Goal: Task Accomplishment & Management: Manage account settings

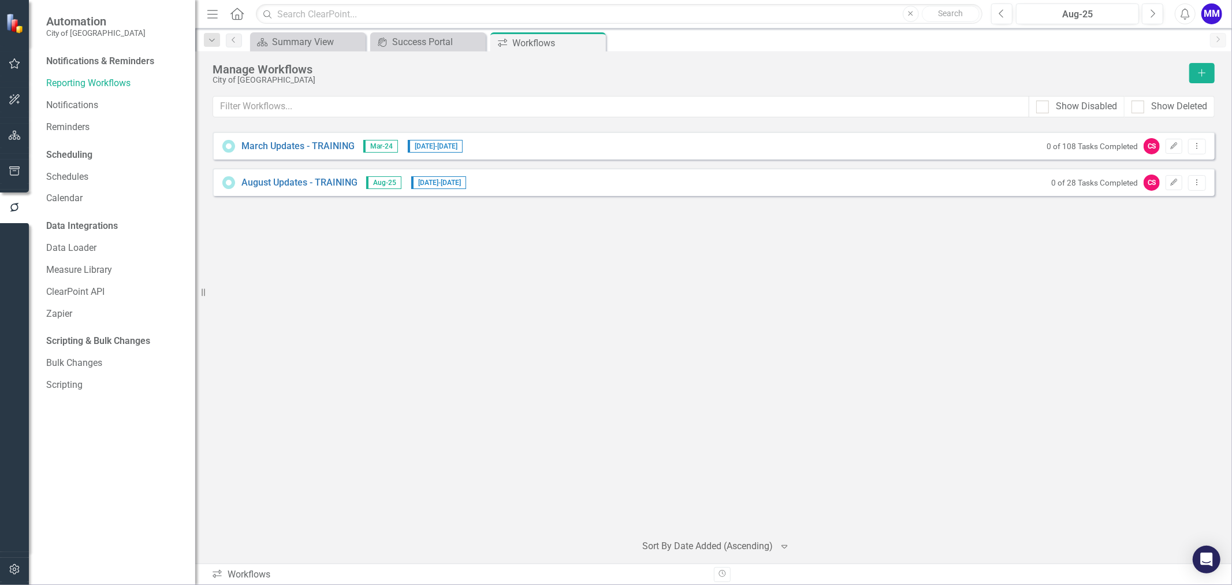
click at [840, 214] on div "March Updates - TRAINING Mar-24 [DATE] - [DATE] 0 of 108 Tasks Completed CS Edi…" at bounding box center [714, 327] width 1003 height 391
click at [505, 198] on div "March Updates - TRAINING Mar-24 [DATE] - [DATE] 0 of 108 Tasks Completed CS Edi…" at bounding box center [714, 327] width 1003 height 391
click at [529, 180] on div "August Updates - TRAINING Aug-25 [DATE] - [DATE] 0 of 28 Tasks Completed CS Edi…" at bounding box center [714, 182] width 1003 height 28
click at [330, 184] on link "August Updates - TRAINING" at bounding box center [300, 182] width 116 height 13
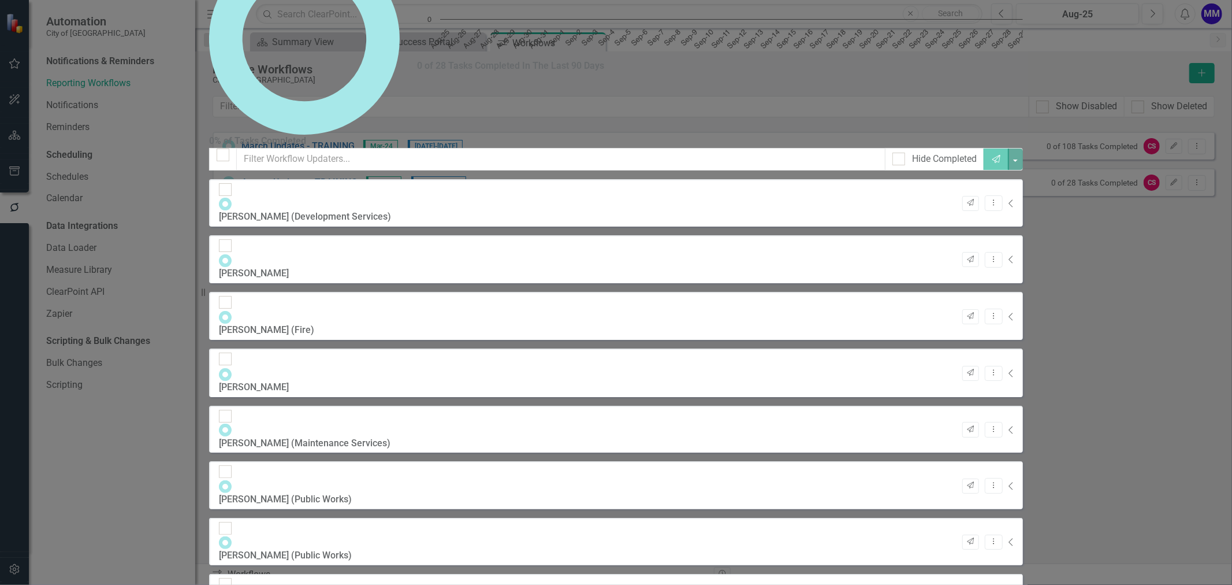
checkbox input "false"
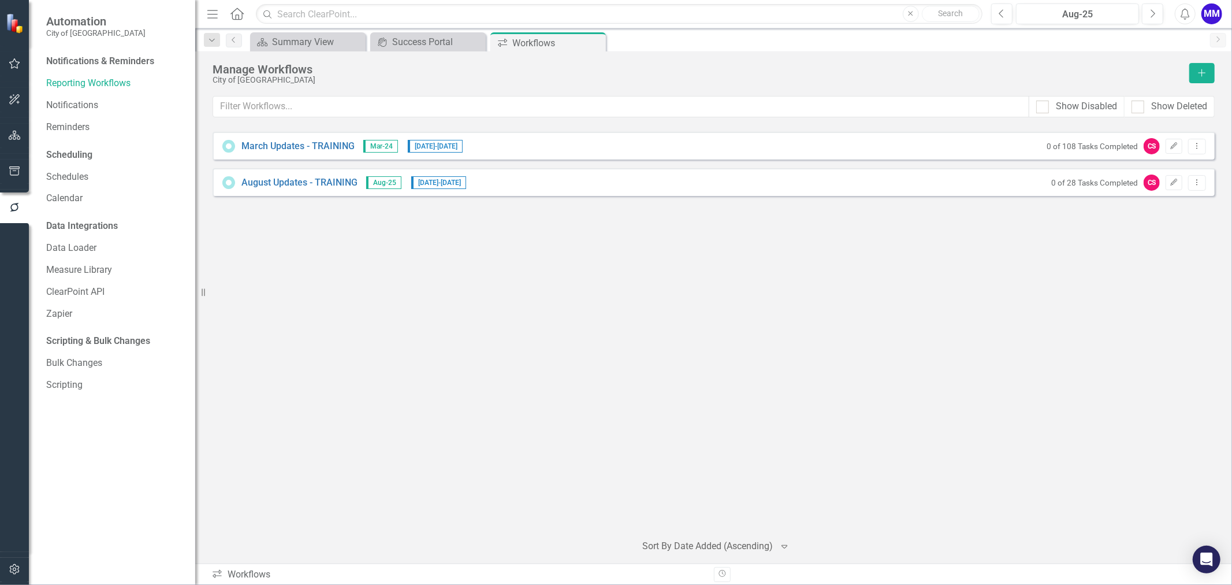
click at [90, 159] on div "Scheduling" at bounding box center [69, 154] width 46 height 13
click at [102, 172] on link "Schedules" at bounding box center [115, 176] width 138 height 13
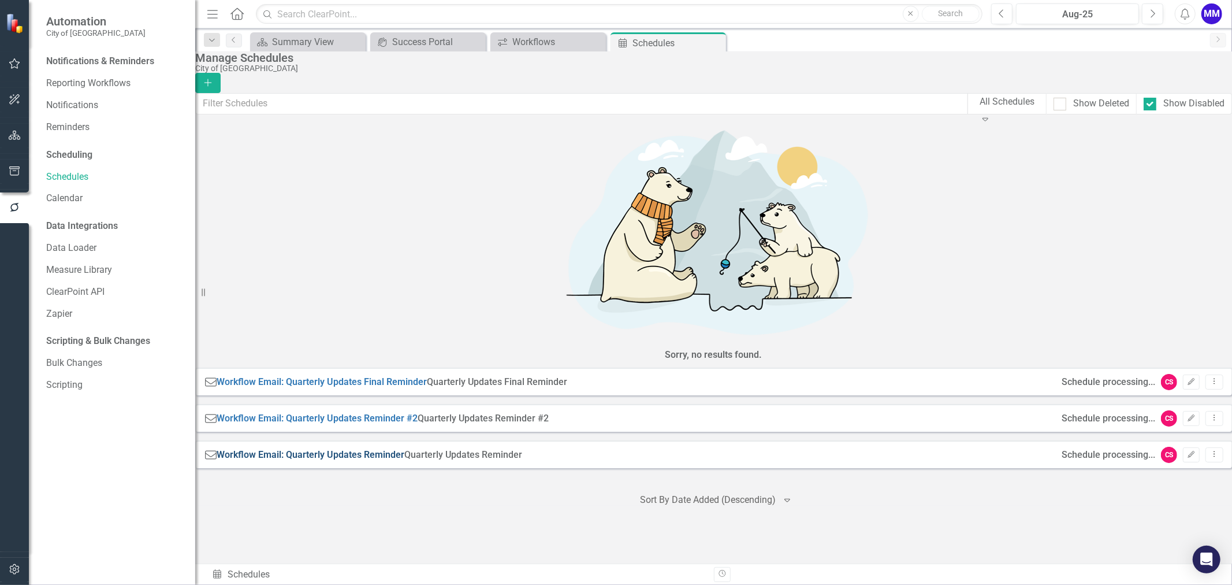
click at [404, 449] on link "Workflow Email: Quarterly Updates Reminder" at bounding box center [311, 454] width 188 height 11
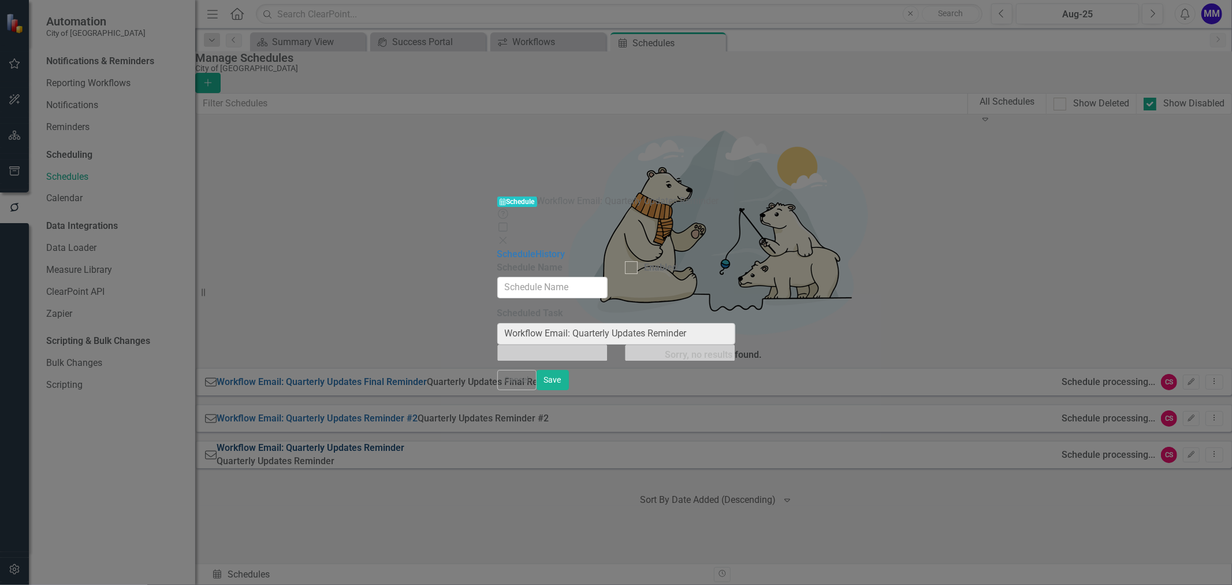
type input "Workflow Email: Quarterly Updates Reminder"
checkbox input "true"
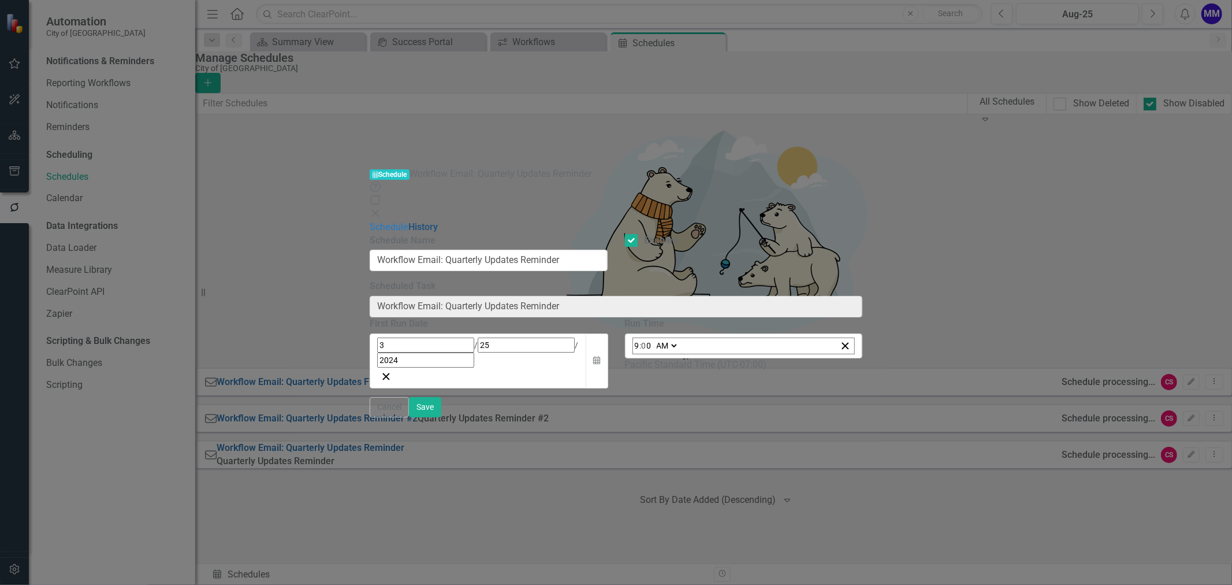
click at [409, 221] on link "History" at bounding box center [423, 226] width 29 height 11
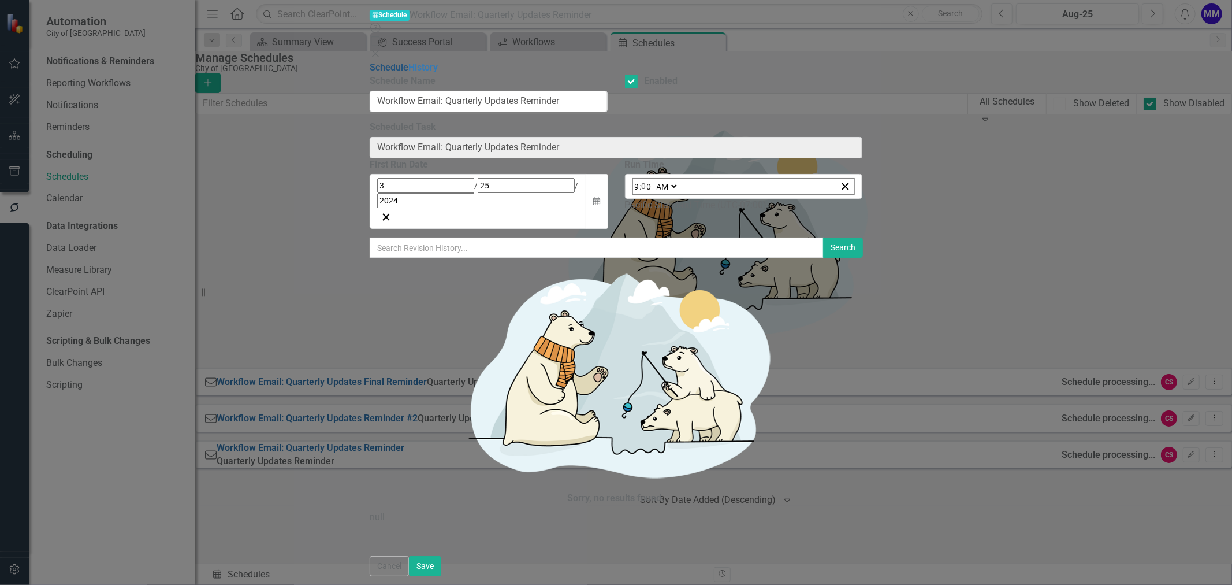
click at [370, 62] on link "Schedule" at bounding box center [389, 67] width 39 height 11
click at [863, 22] on div "Help Maximize Close" at bounding box center [616, 42] width 493 height 40
click at [379, 50] on icon at bounding box center [375, 53] width 7 height 7
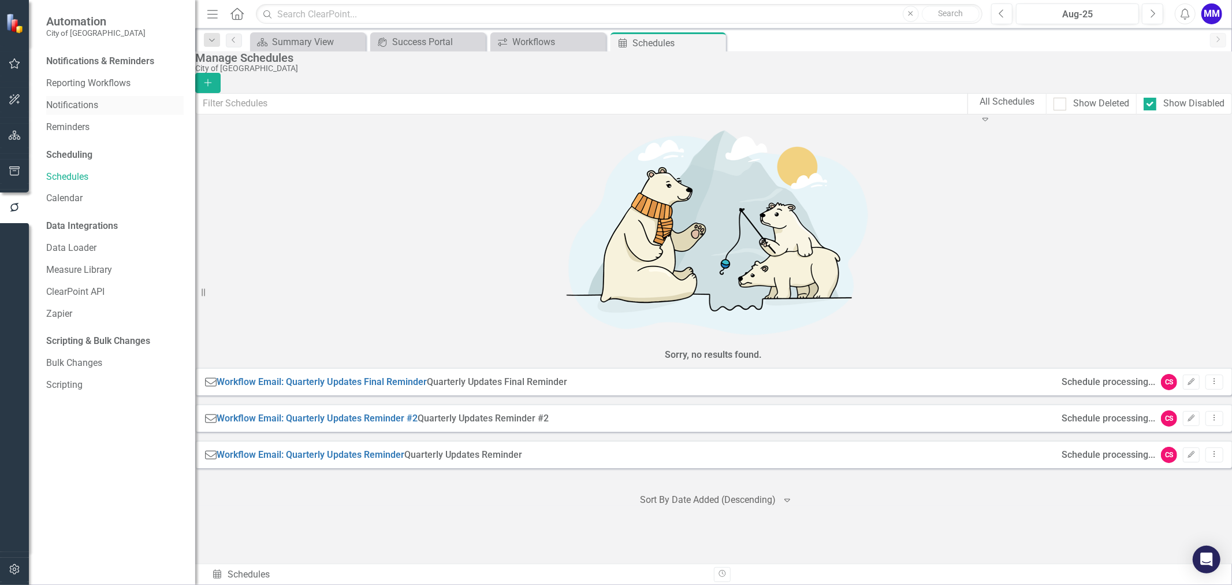
click at [120, 105] on link "Notifications" at bounding box center [115, 105] width 138 height 13
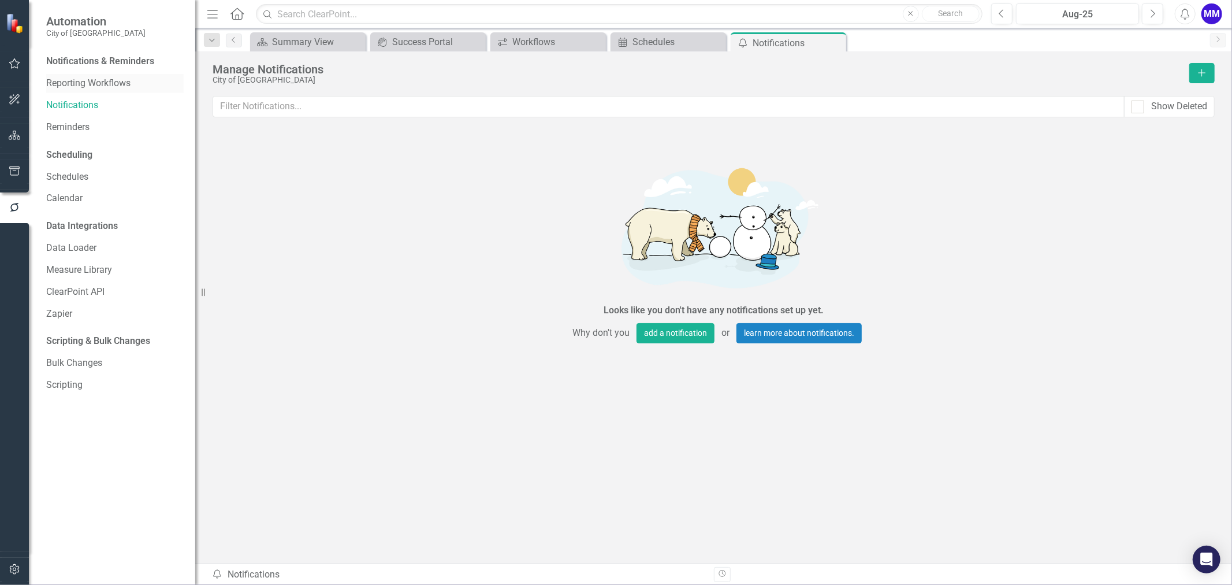
click at [133, 92] on div "Reporting Workflows" at bounding box center [115, 83] width 138 height 19
click at [158, 88] on link "Reporting Workflows" at bounding box center [115, 83] width 138 height 13
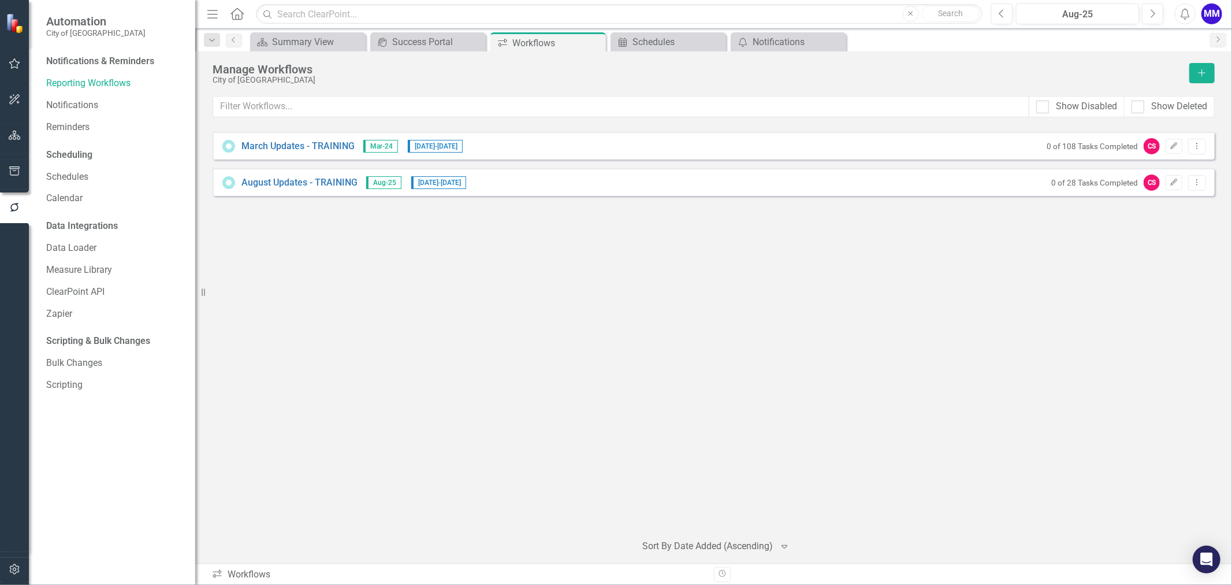
click at [164, 65] on div "Notifications & Reminders" at bounding box center [115, 63] width 138 height 22
click at [139, 61] on div "Notifications & Reminders" at bounding box center [100, 61] width 108 height 13
click at [295, 180] on link "August Updates - TRAINING" at bounding box center [300, 182] width 116 height 13
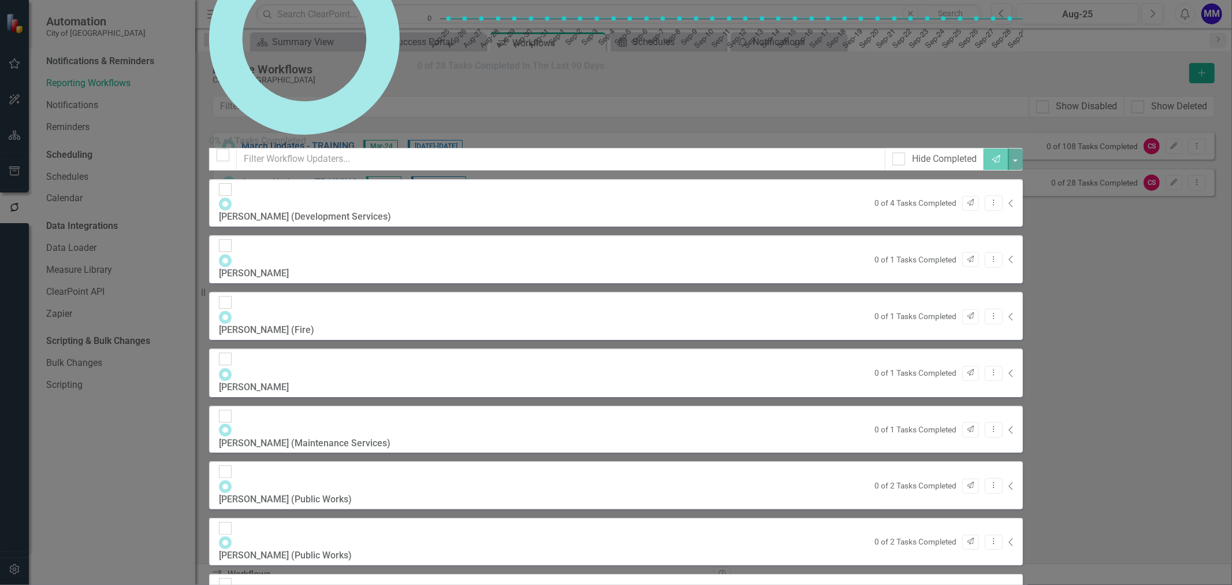
click at [611, 227] on div "[PERSON_NAME] (Development Services) 0 of 4 Tasks Completed Send Dropdown Menu …" at bounding box center [616, 202] width 814 height 47
click at [391, 224] on div "[PERSON_NAME] (Development Services)" at bounding box center [305, 216] width 172 height 13
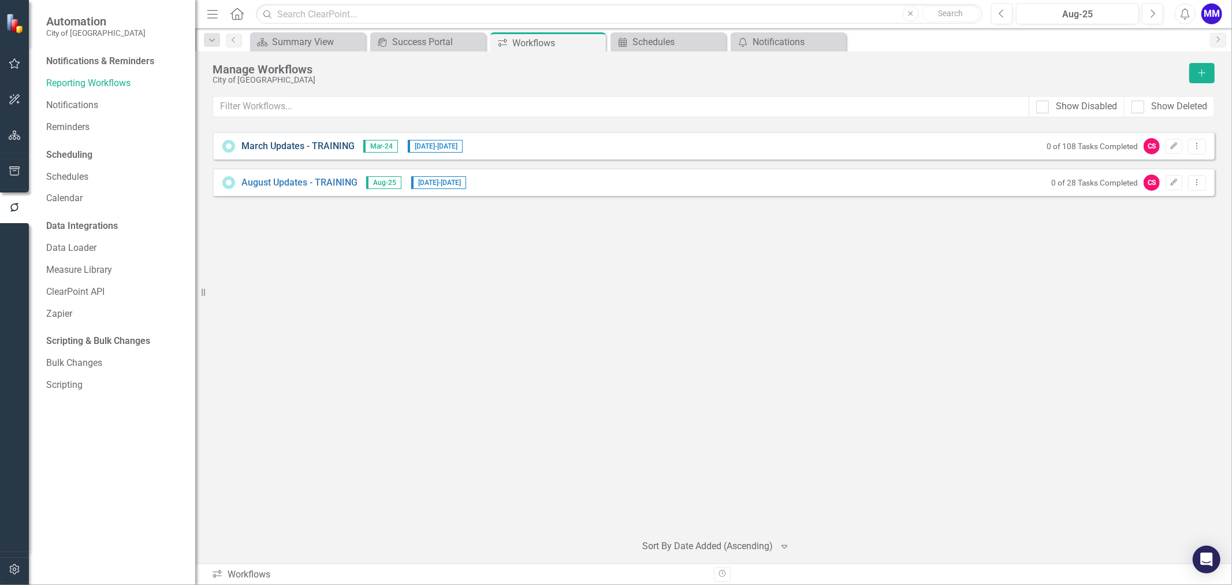
click at [276, 151] on link "March Updates - TRAINING" at bounding box center [298, 146] width 113 height 13
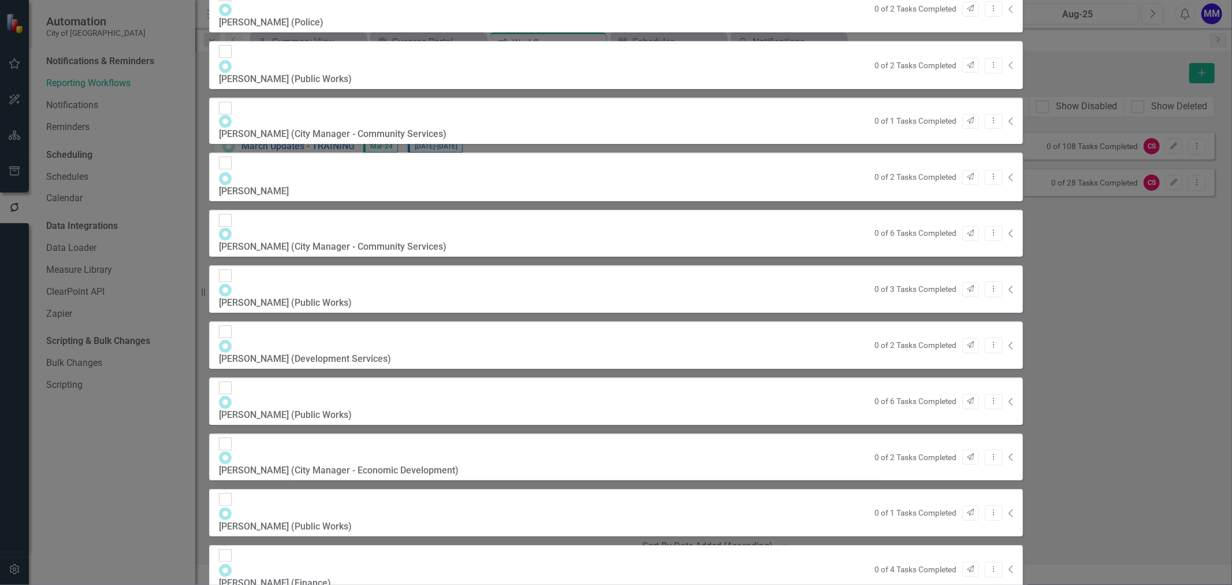
scroll to position [344, 0]
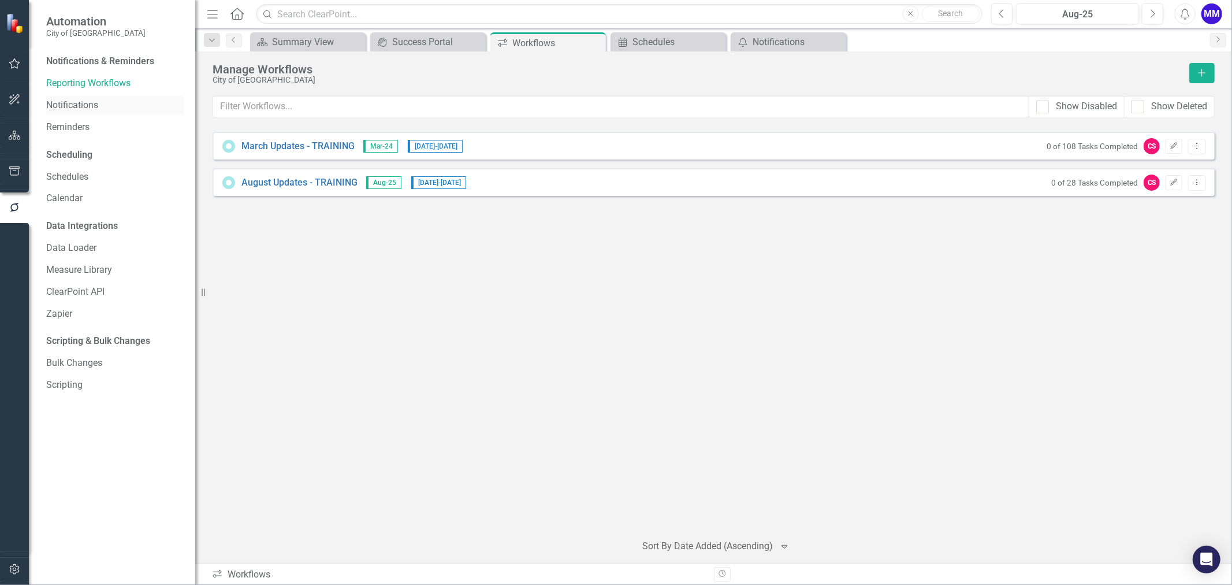
click at [95, 112] on link "Notifications" at bounding box center [115, 105] width 138 height 13
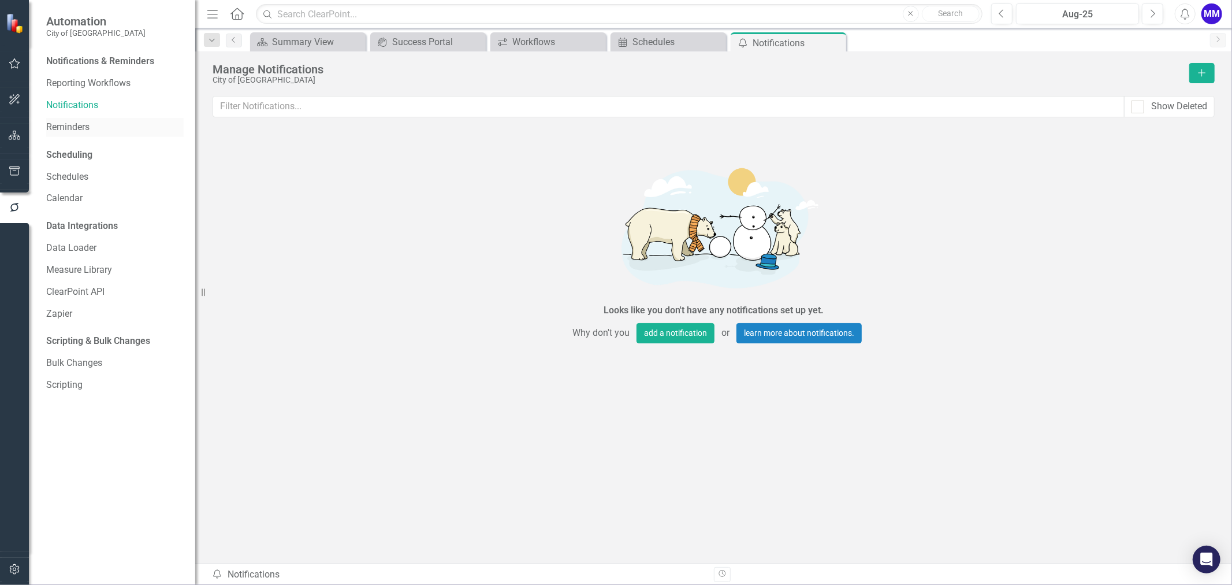
click at [96, 126] on link "Reminders" at bounding box center [115, 127] width 138 height 13
